Goal: Transaction & Acquisition: Purchase product/service

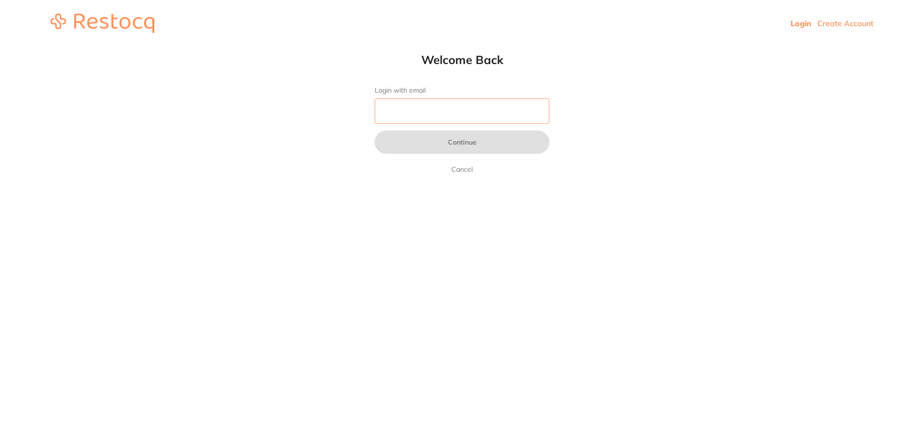
click at [406, 117] on input "Login with email" at bounding box center [462, 111] width 175 height 25
type input "[EMAIL_ADDRESS][DOMAIN_NAME]"
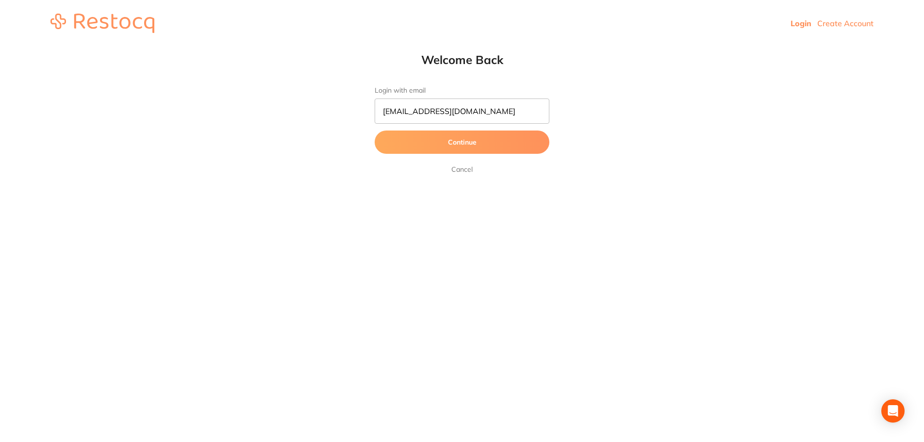
click at [458, 142] on button "Continue" at bounding box center [462, 142] width 175 height 23
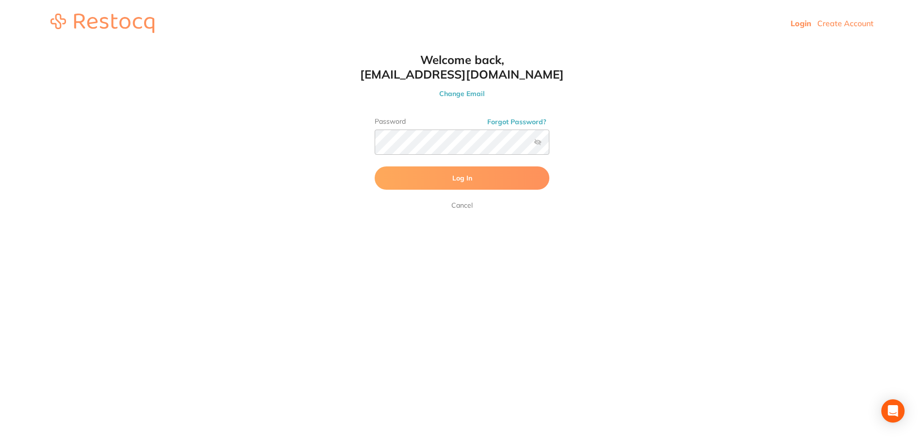
click at [464, 177] on span "Log In" at bounding box center [463, 178] width 20 height 9
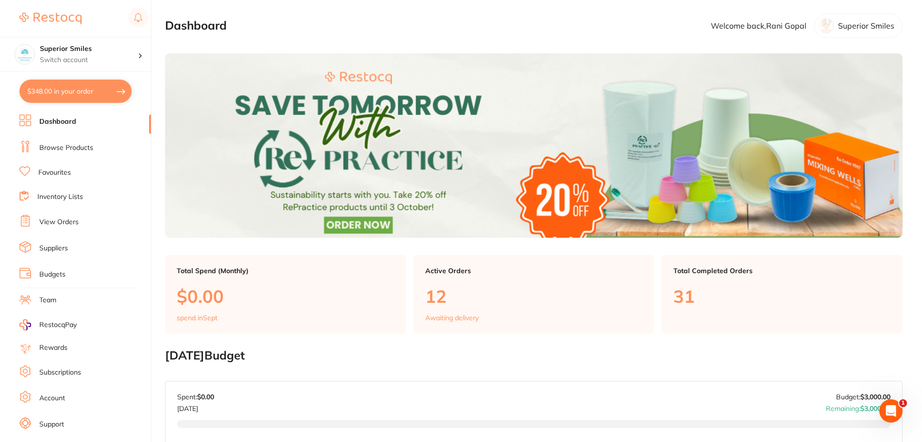
click at [60, 194] on link "Inventory Lists" at bounding box center [60, 197] width 46 height 10
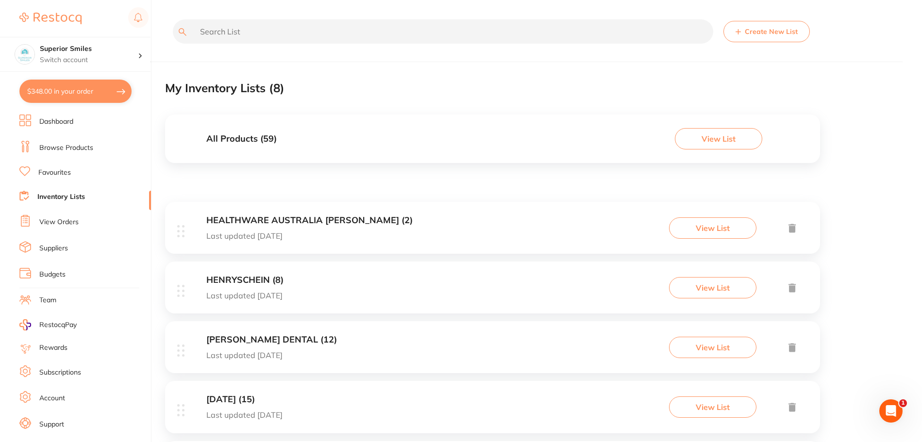
click at [706, 141] on button "View List" at bounding box center [718, 138] width 87 height 21
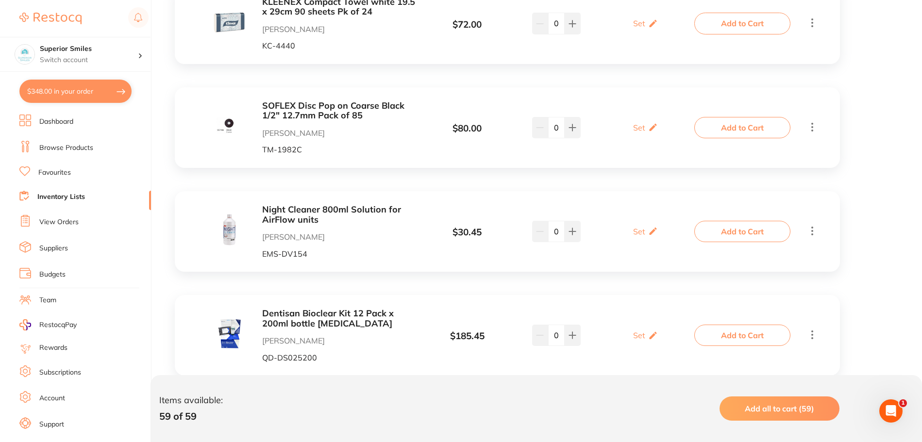
scroll to position [1165, 0]
click at [570, 232] on icon at bounding box center [573, 231] width 8 height 8
type input "2"
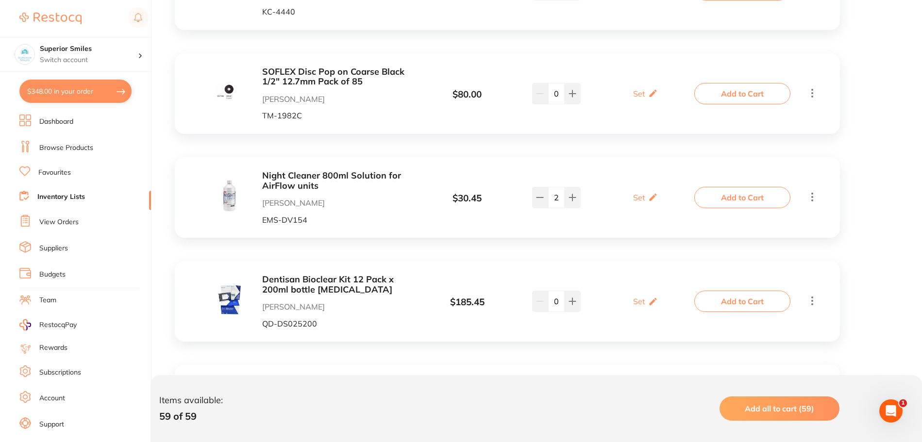
scroll to position [1262, 0]
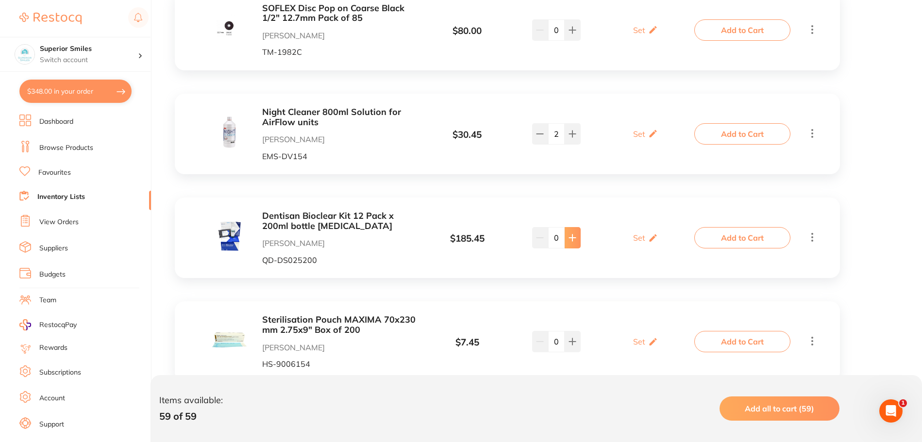
drag, startPoint x: 573, startPoint y: 237, endPoint x: 506, endPoint y: 250, distance: 68.7
click at [573, 237] on icon at bounding box center [573, 238] width 8 height 8
type input "1"
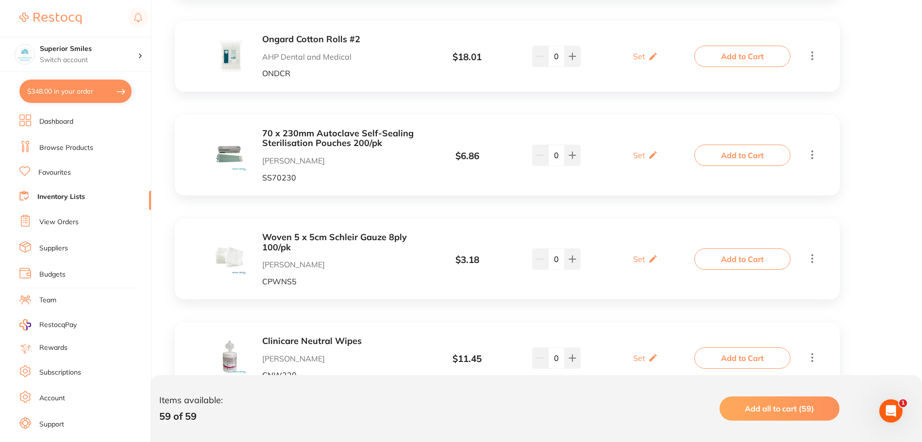
scroll to position [2428, 0]
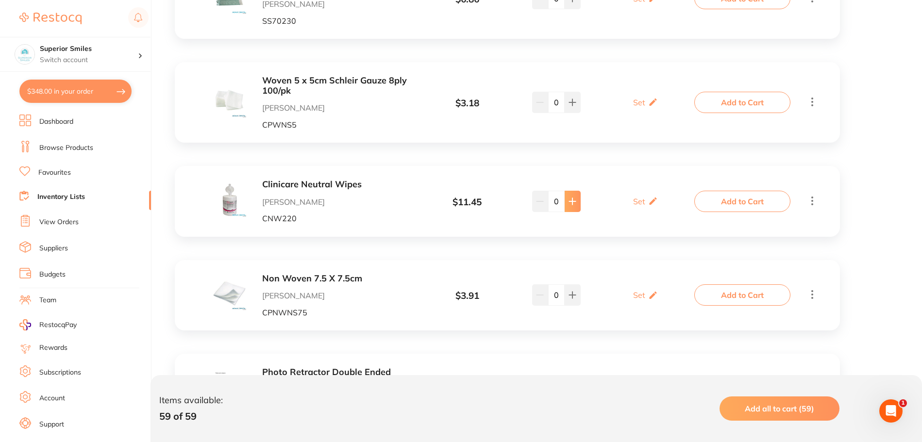
click at [573, 203] on icon at bounding box center [573, 202] width 8 height 8
type input "3"
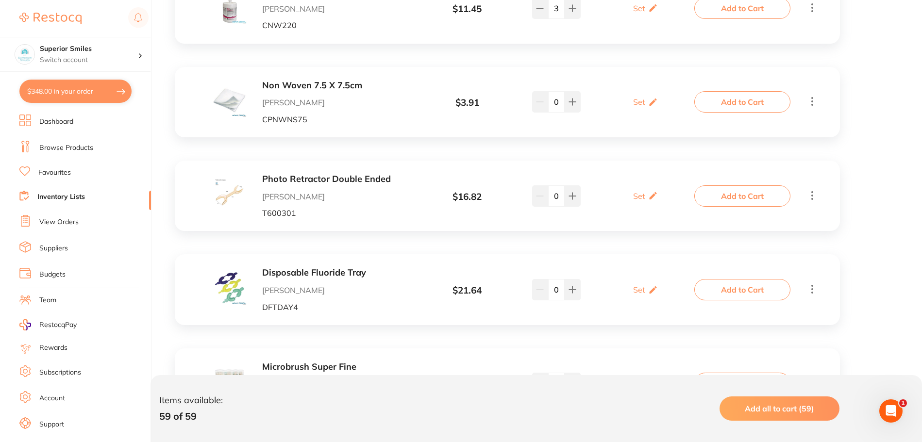
scroll to position [2622, 0]
click at [572, 287] on icon at bounding box center [573, 289] width 6 height 6
type input "3"
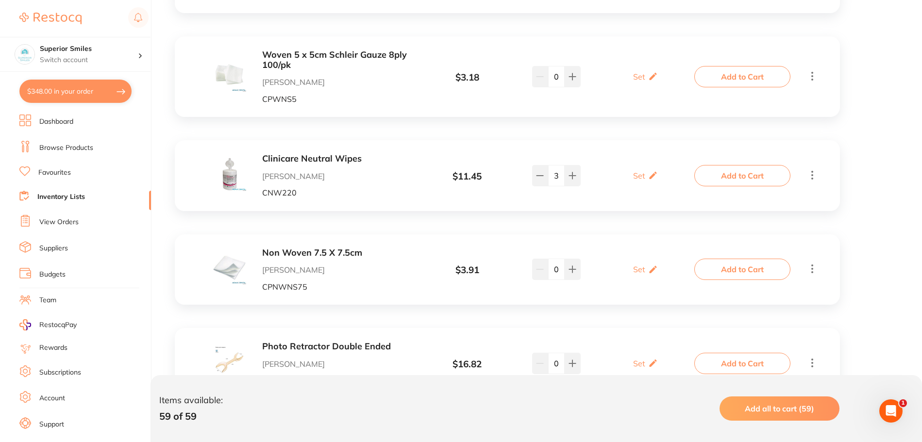
scroll to position [2428, 0]
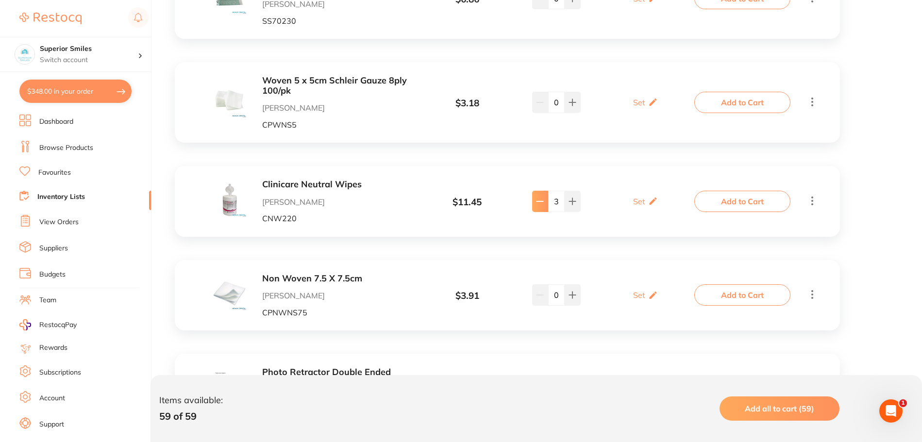
click at [537, 201] on icon at bounding box center [540, 201] width 6 height 0
click at [537, 200] on icon at bounding box center [540, 202] width 8 height 8
type input "0"
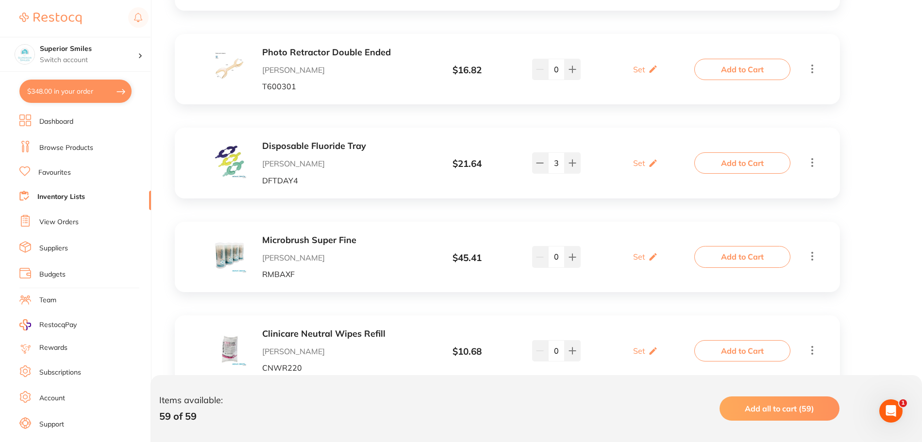
scroll to position [2768, 0]
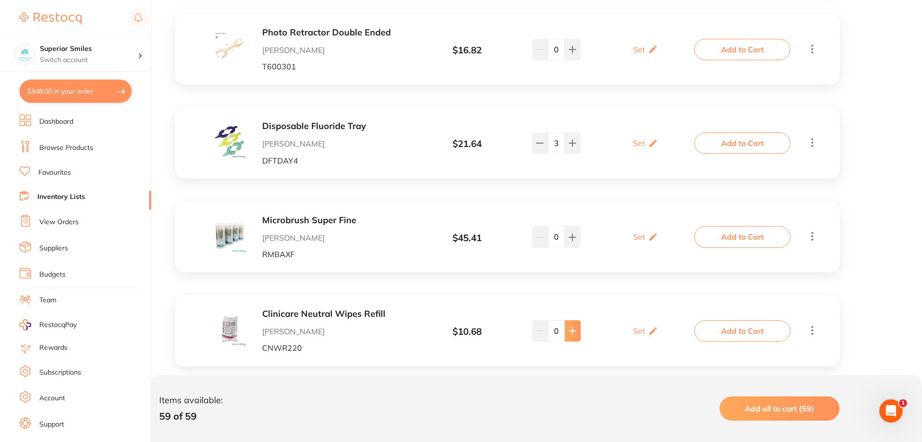
click at [570, 331] on icon at bounding box center [573, 331] width 8 height 8
click at [570, 330] on icon at bounding box center [573, 331] width 8 height 8
type input "4"
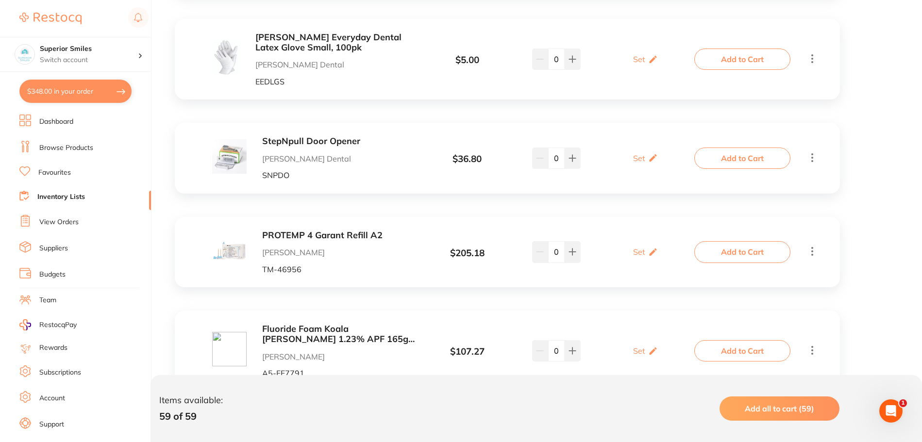
scroll to position [4904, 0]
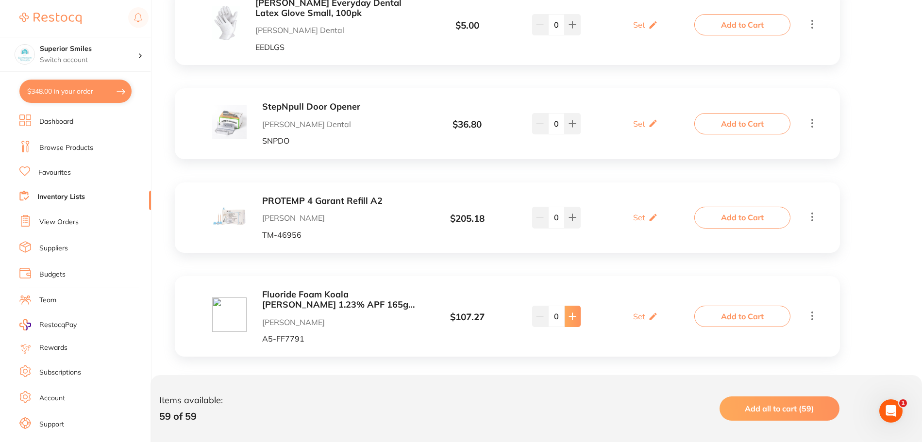
click at [572, 318] on icon at bounding box center [573, 317] width 8 height 8
type input "1"
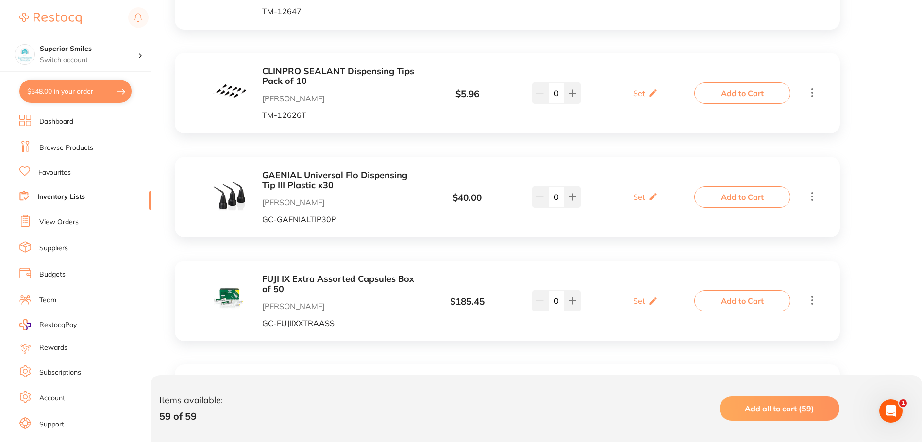
scroll to position [1686, 0]
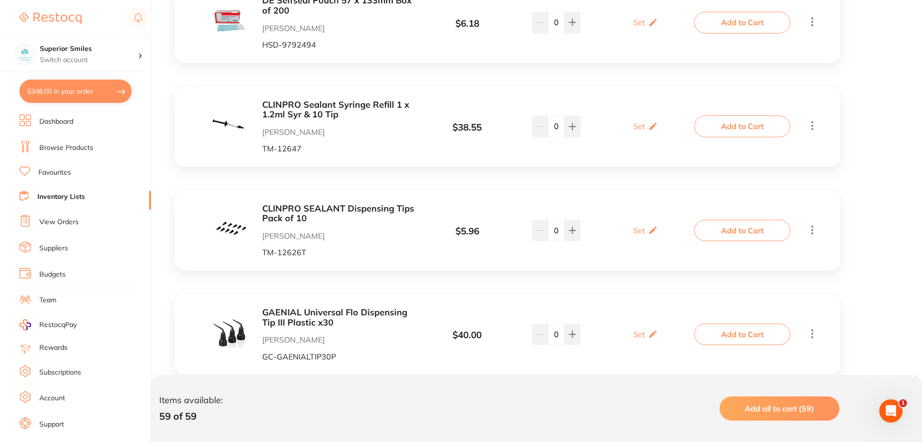
click at [54, 174] on link "Favourites" at bounding box center [54, 173] width 33 height 10
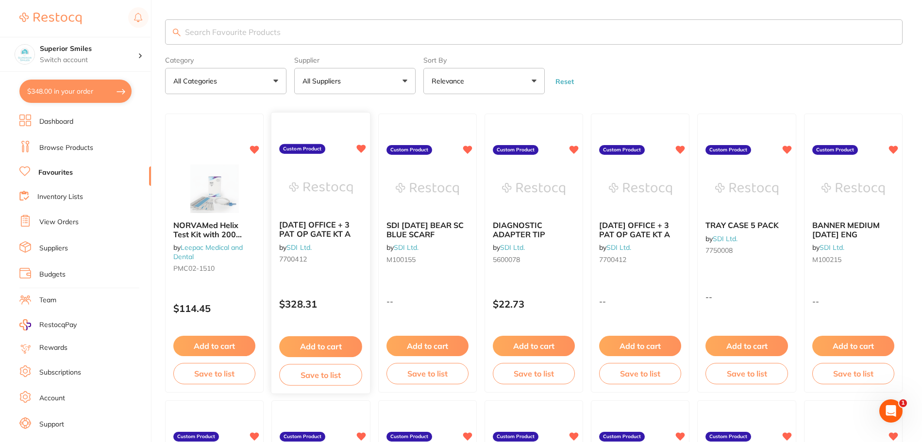
click at [363, 148] on icon at bounding box center [361, 149] width 9 height 8
click at [468, 147] on icon at bounding box center [467, 149] width 9 height 8
click at [679, 146] on icon at bounding box center [680, 149] width 9 height 8
click at [895, 148] on icon at bounding box center [893, 149] width 9 height 8
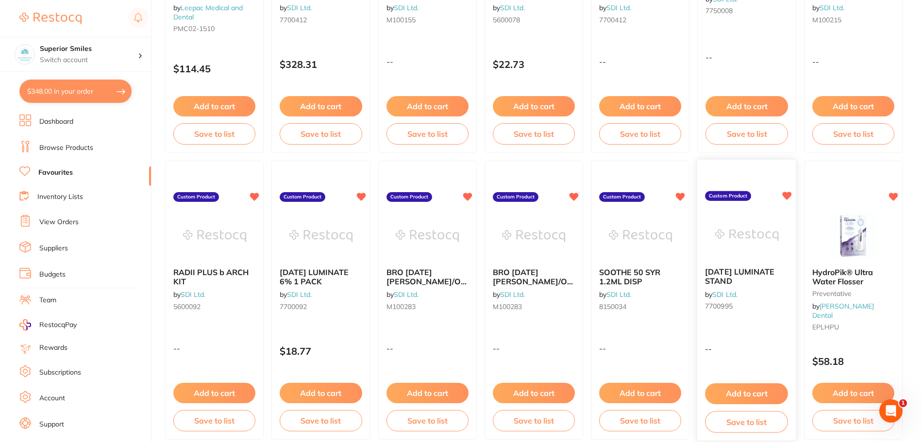
scroll to position [243, 0]
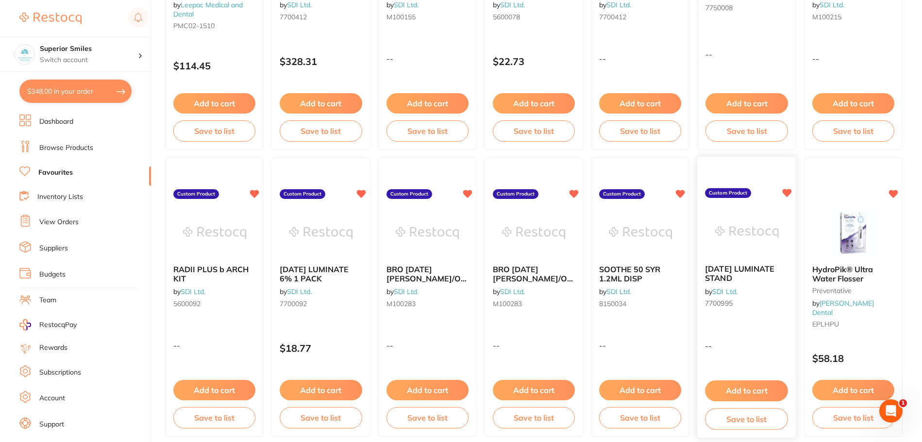
click at [786, 193] on icon at bounding box center [787, 193] width 9 height 8
click at [572, 192] on icon at bounding box center [574, 193] width 9 height 8
click at [469, 190] on icon at bounding box center [467, 193] width 9 height 8
click at [359, 194] on icon at bounding box center [361, 193] width 9 height 8
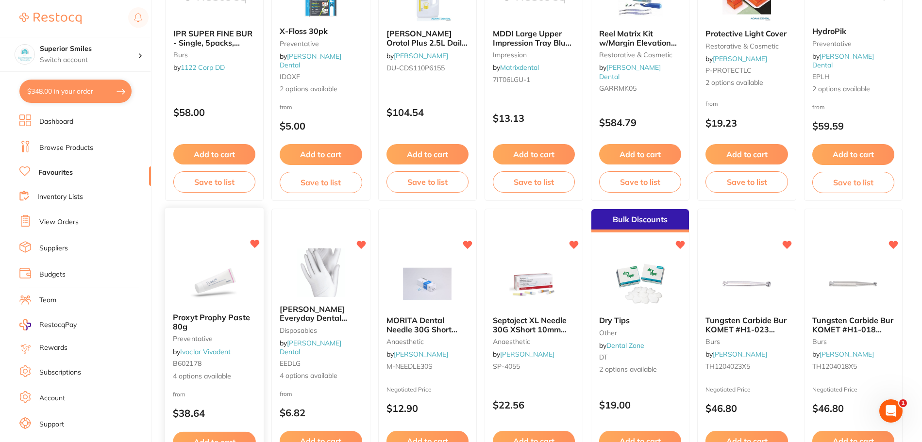
scroll to position [1117, 0]
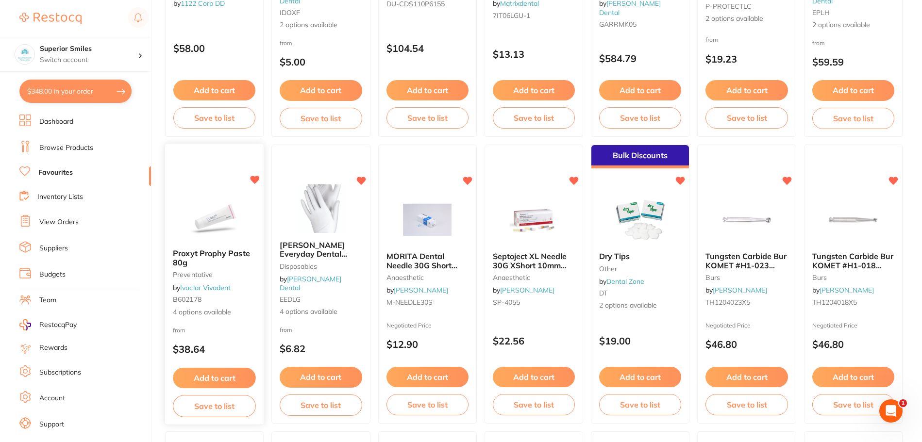
click at [218, 378] on button "Add to cart" at bounding box center [214, 378] width 83 height 21
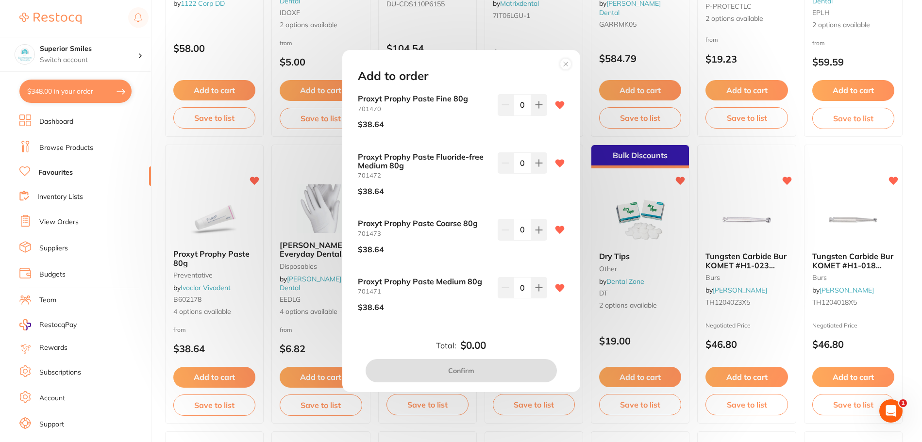
scroll to position [0, 0]
click at [239, 305] on div "Add to order Proxyt Prophy Paste Fine 80g 701470 $38.64 0 Proxyt Prophy Paste F…" at bounding box center [461, 221] width 922 height 442
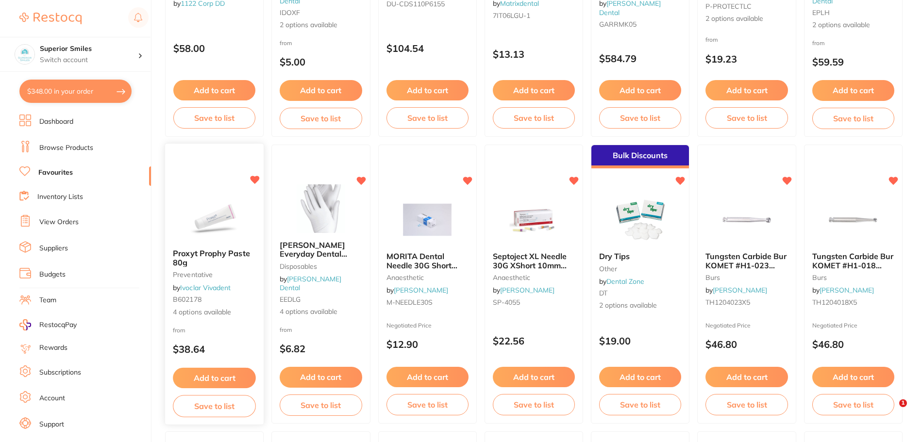
click at [210, 406] on button "Save to list" at bounding box center [214, 407] width 83 height 22
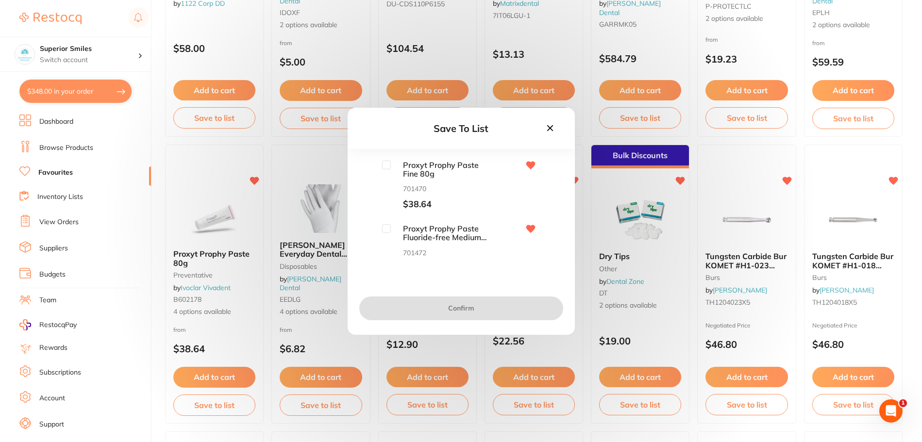
click at [387, 167] on input "checkbox" at bounding box center [386, 165] width 9 height 9
checkbox input "true"
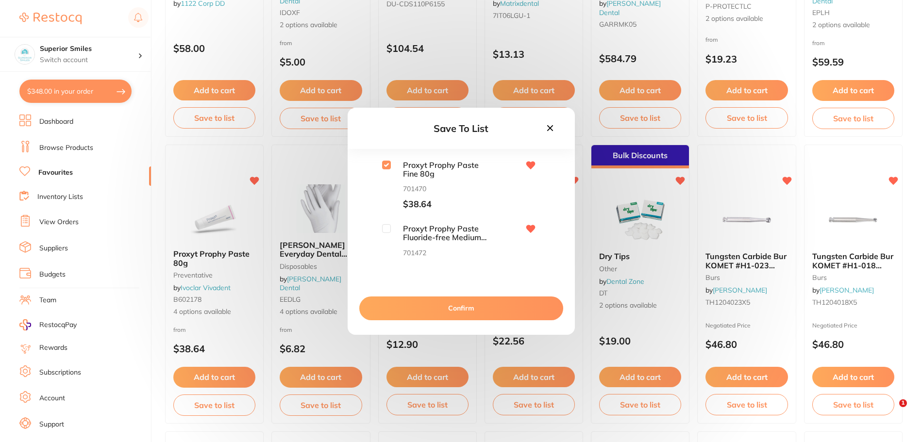
click at [453, 305] on button "Confirm" at bounding box center [461, 308] width 204 height 23
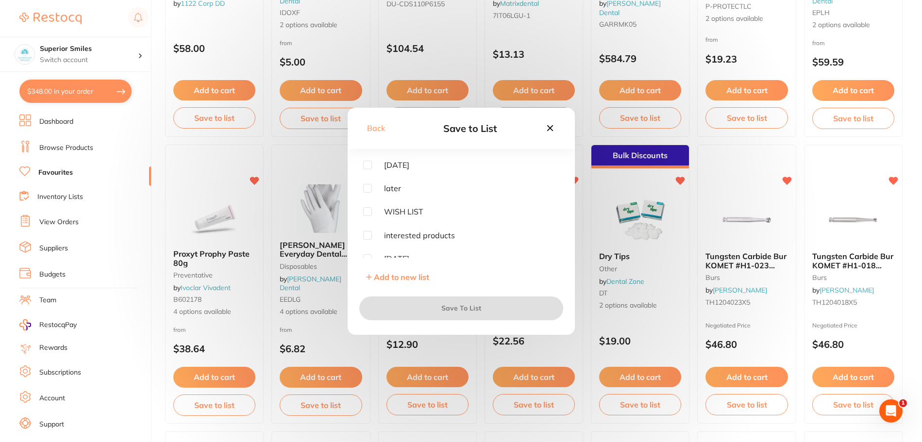
click at [656, 332] on div "Back Save to List [DATE] later WISH LIST interested products [DATE] [PERSON_NAM…" at bounding box center [461, 221] width 922 height 442
click at [549, 128] on icon at bounding box center [550, 128] width 6 height 6
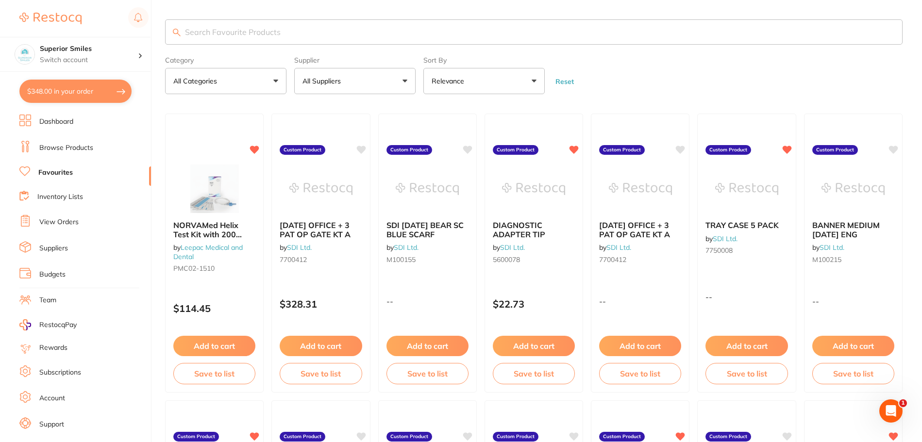
click at [214, 29] on input "search" at bounding box center [534, 31] width 738 height 25
type input "fluoride trays blue"
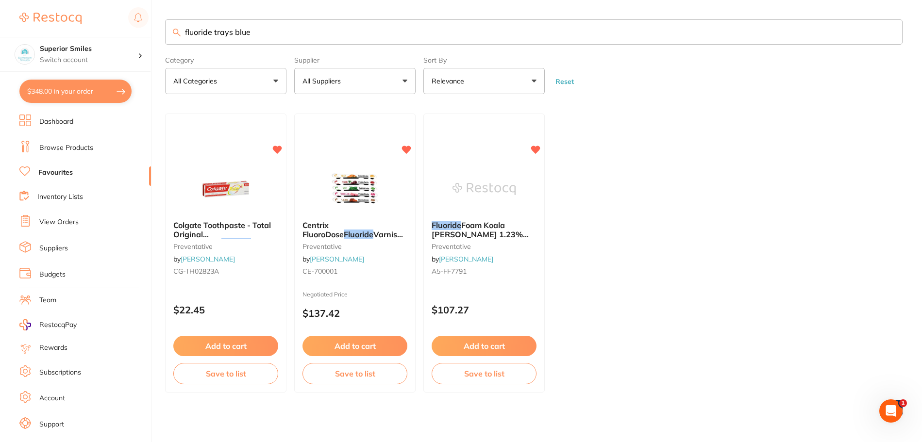
scroll to position [0, 0]
drag, startPoint x: 240, startPoint y: 34, endPoint x: 12, endPoint y: 30, distance: 227.8
click at [0, 46] on html "$348.00 Superior Smiles Switch account Superior Smiles $348.00 in your order Da…" at bounding box center [461, 221] width 922 height 442
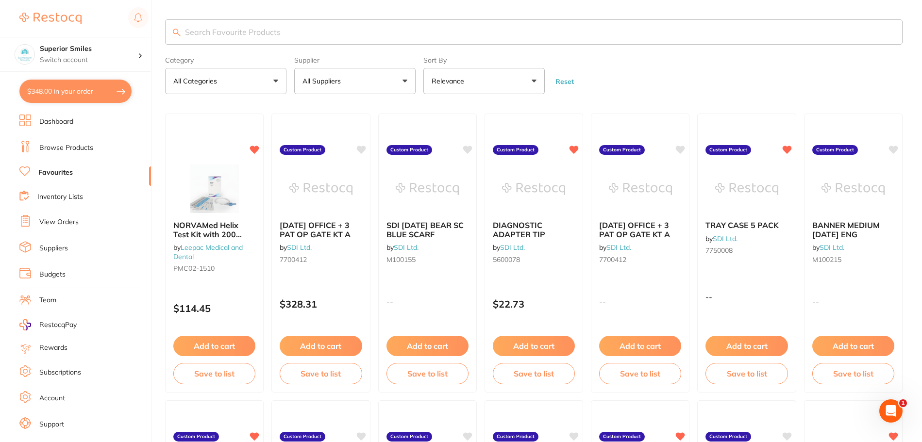
scroll to position [0, 0]
click at [242, 36] on input "search" at bounding box center [534, 31] width 738 height 25
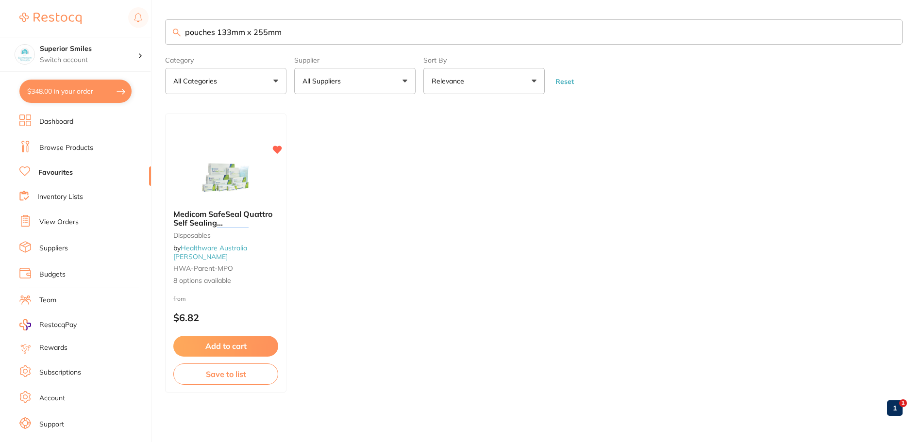
type input "pouches 133mm x 255mm"
